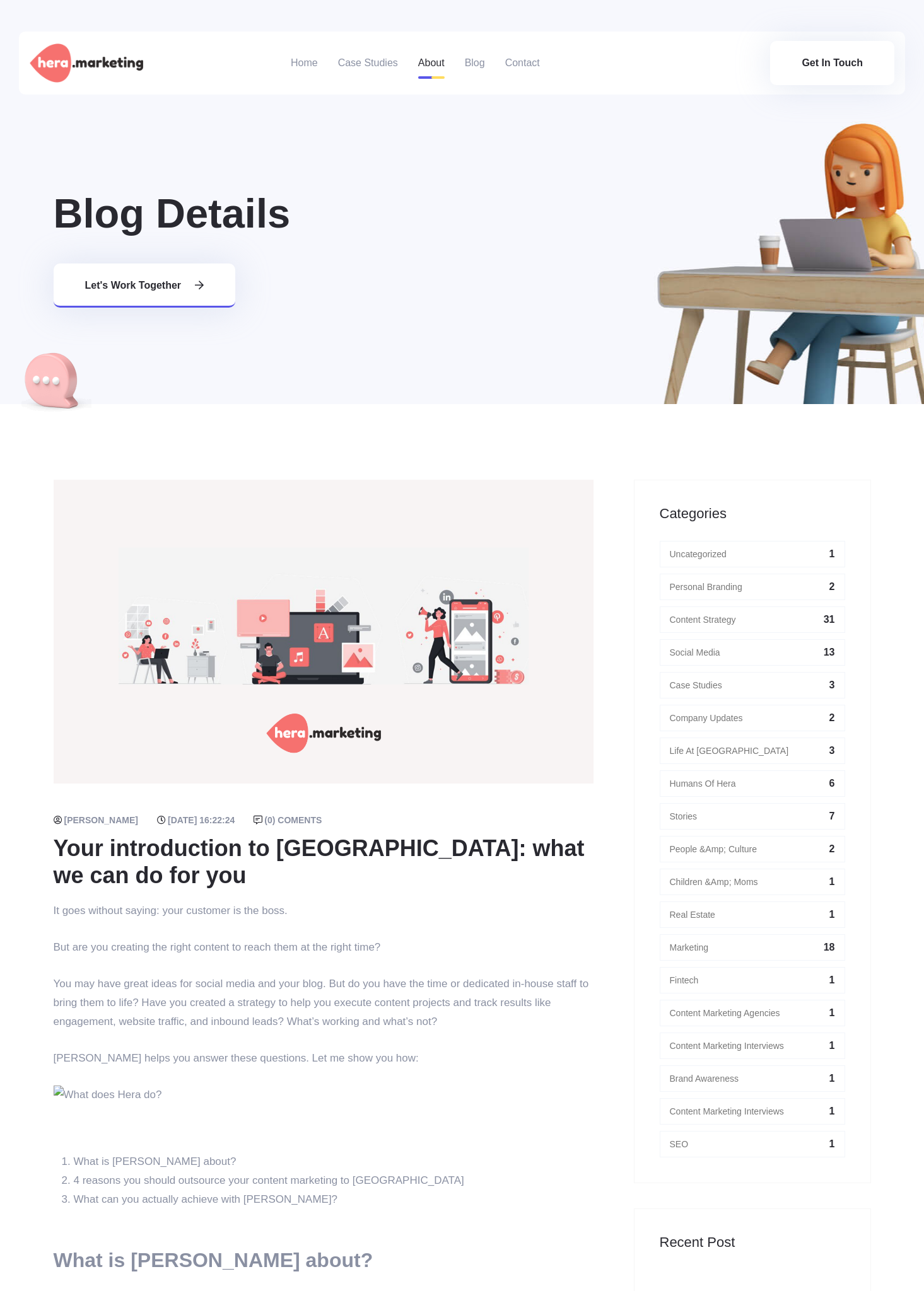
click at [431, 62] on link "About" at bounding box center [431, 63] width 26 height 63
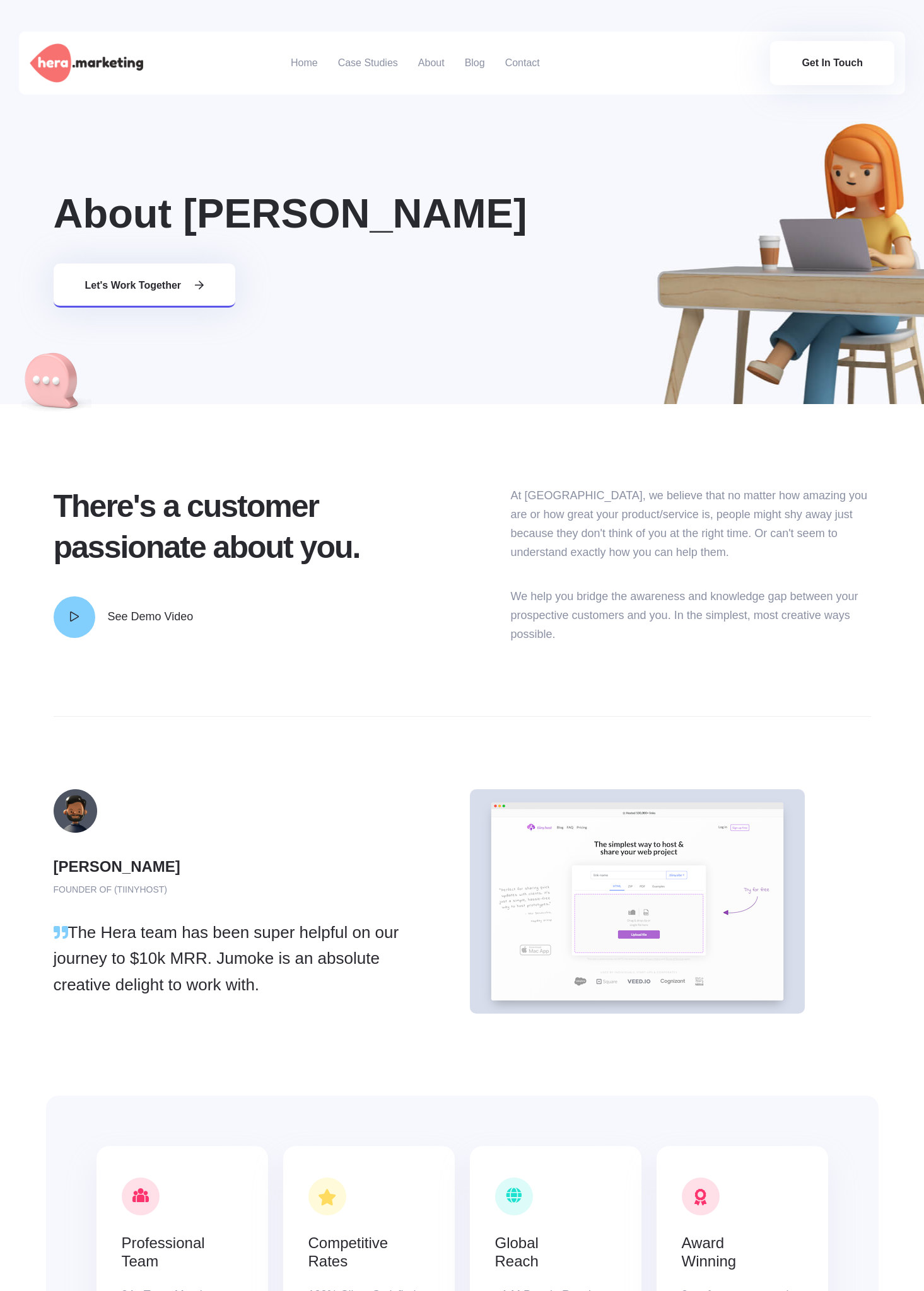
click at [125, 611] on span "See Demo Video" at bounding box center [150, 617] width 85 height 13
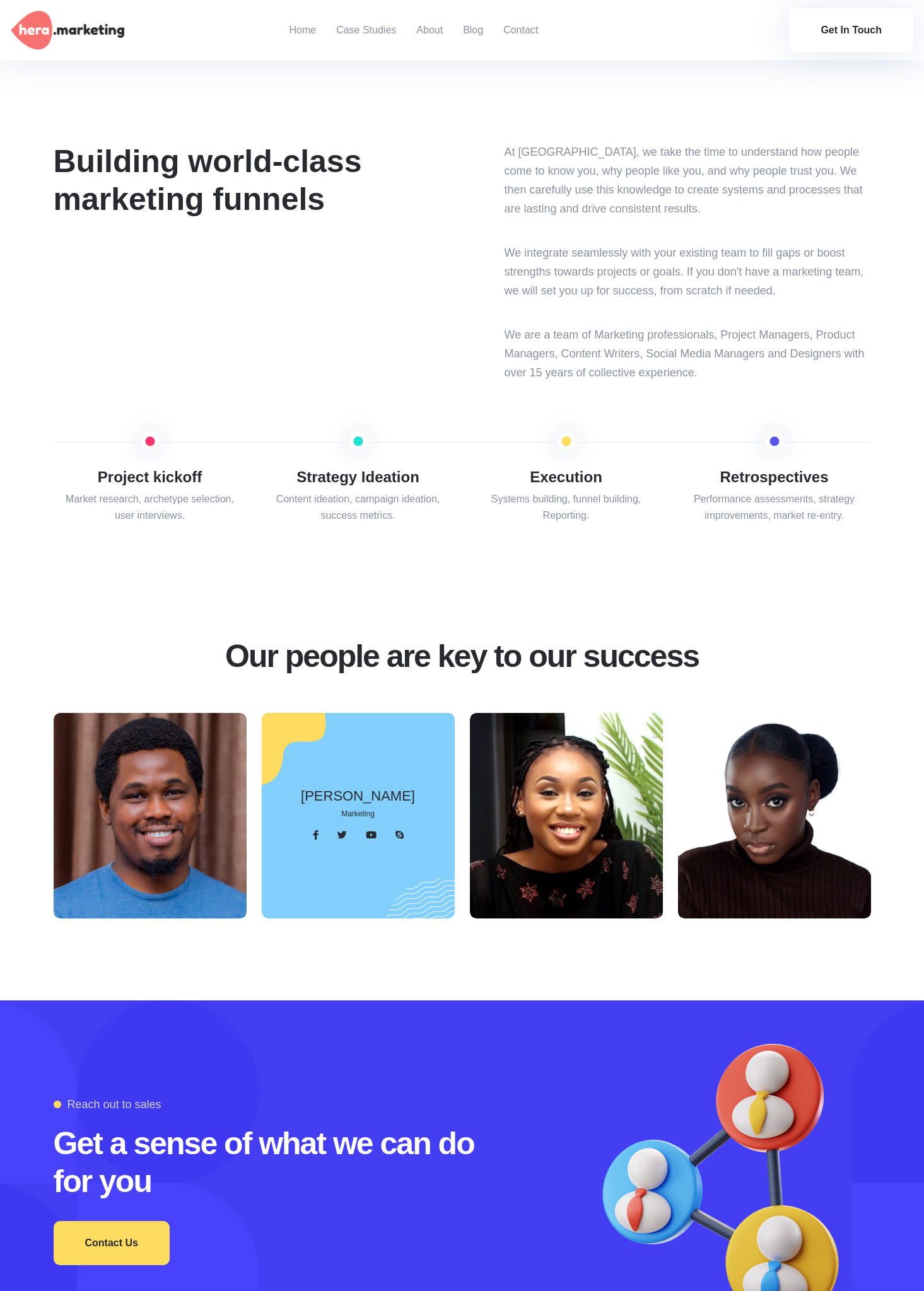
scroll to position [1772, 0]
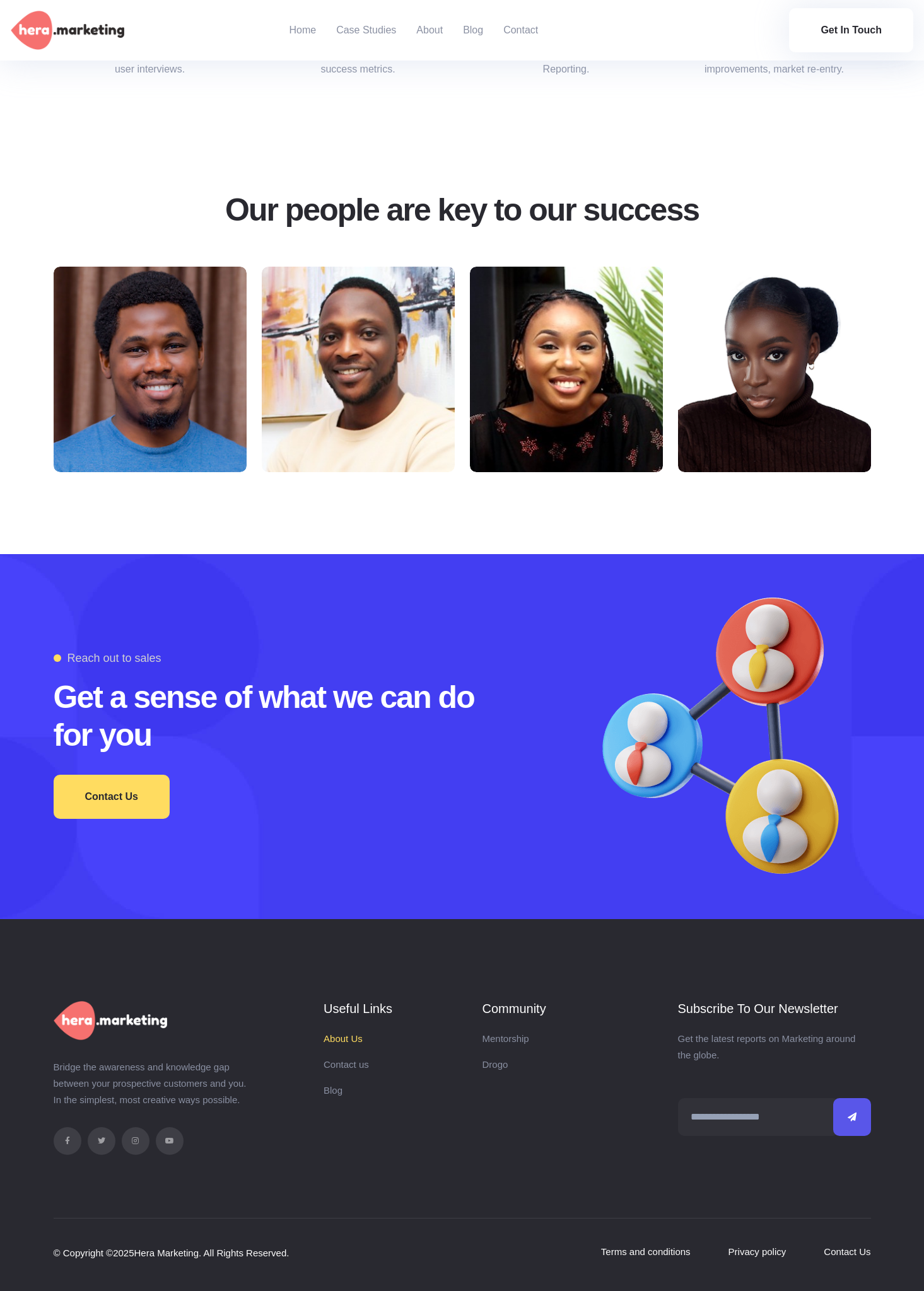
click at [341, 1036] on link "About Us" at bounding box center [342, 1038] width 39 height 10
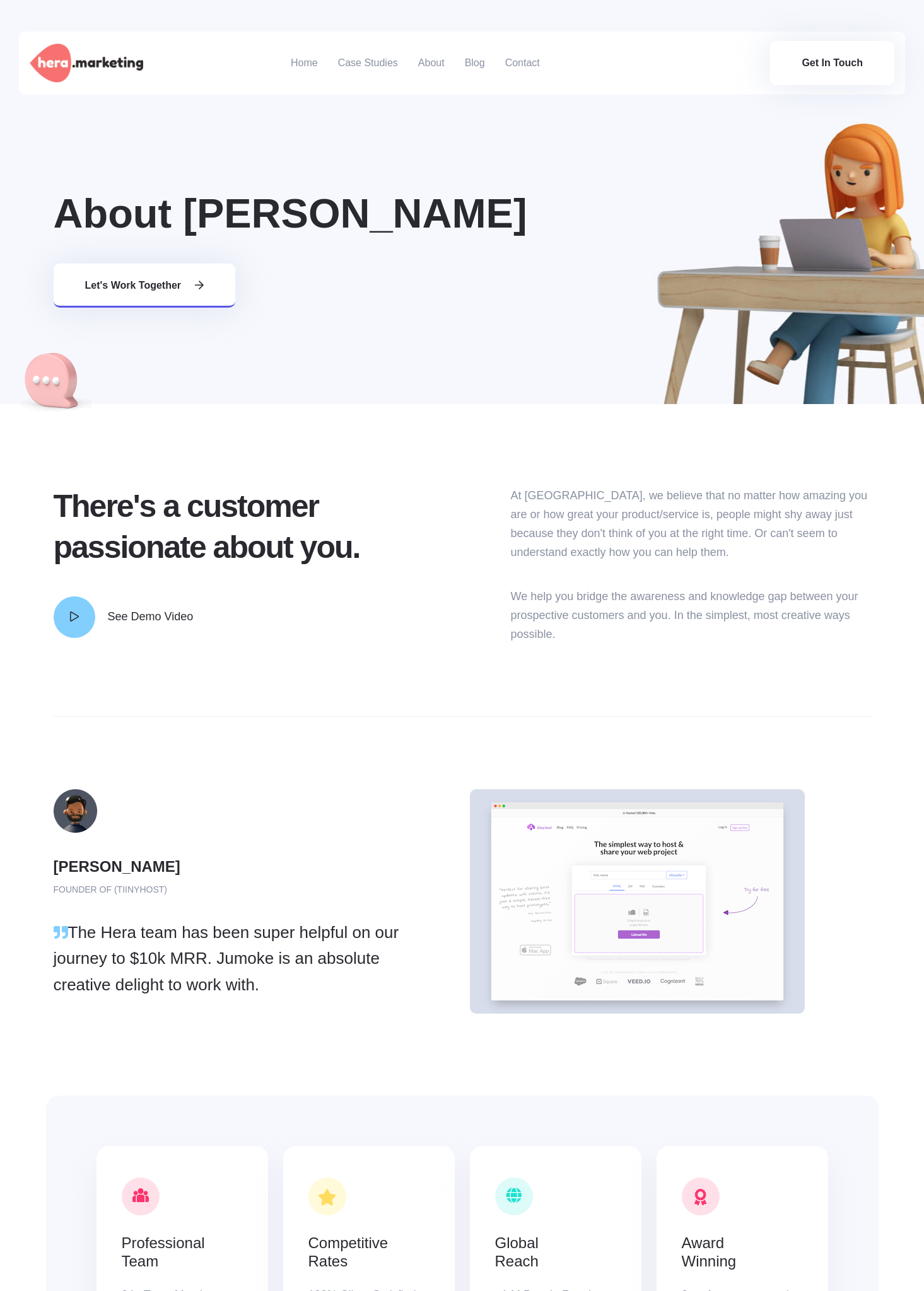
click at [160, 616] on span "See Demo Video" at bounding box center [150, 617] width 85 height 13
click at [523, 61] on link "Contact" at bounding box center [522, 63] width 34 height 63
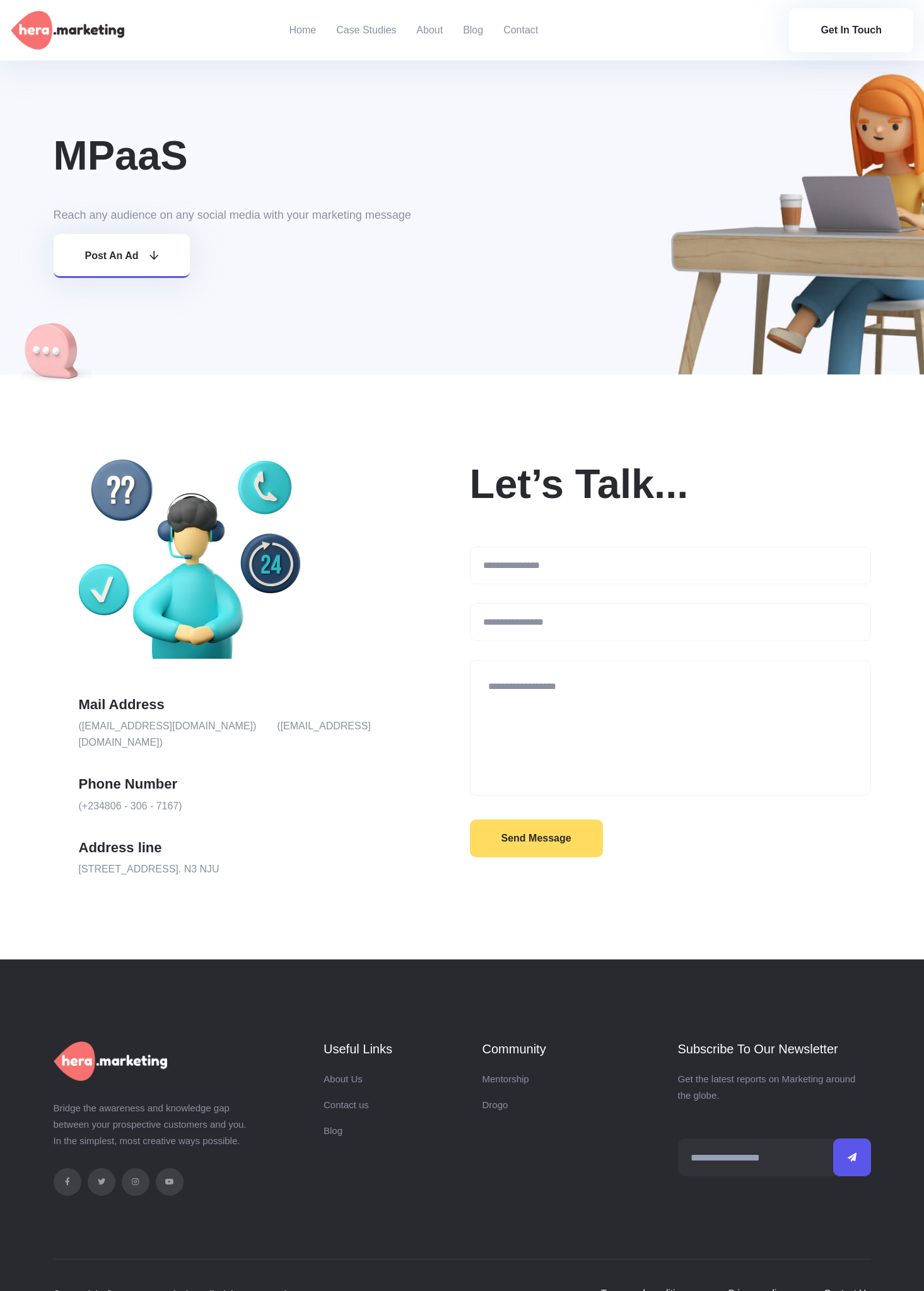
scroll to position [89, 0]
